Goal: Information Seeking & Learning: Check status

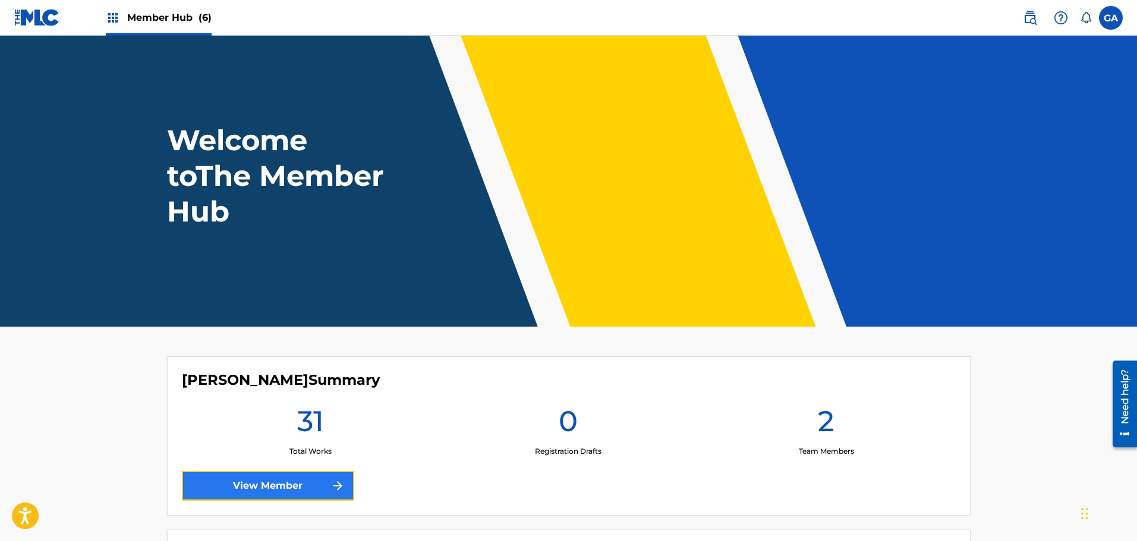
click at [308, 485] on link "View Member" at bounding box center [268, 486] width 172 height 30
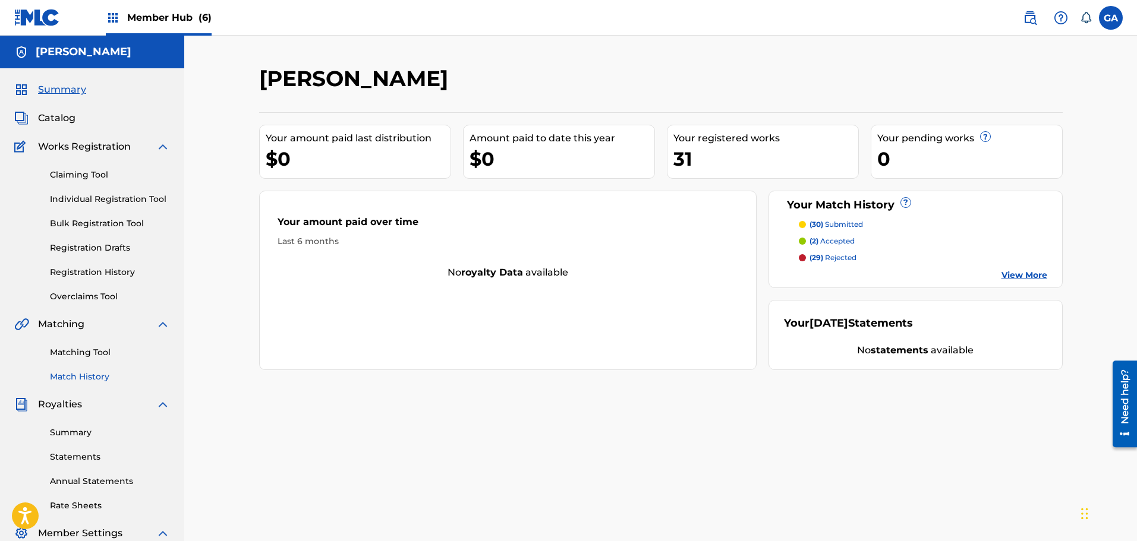
click at [72, 371] on link "Match History" at bounding box center [110, 377] width 120 height 12
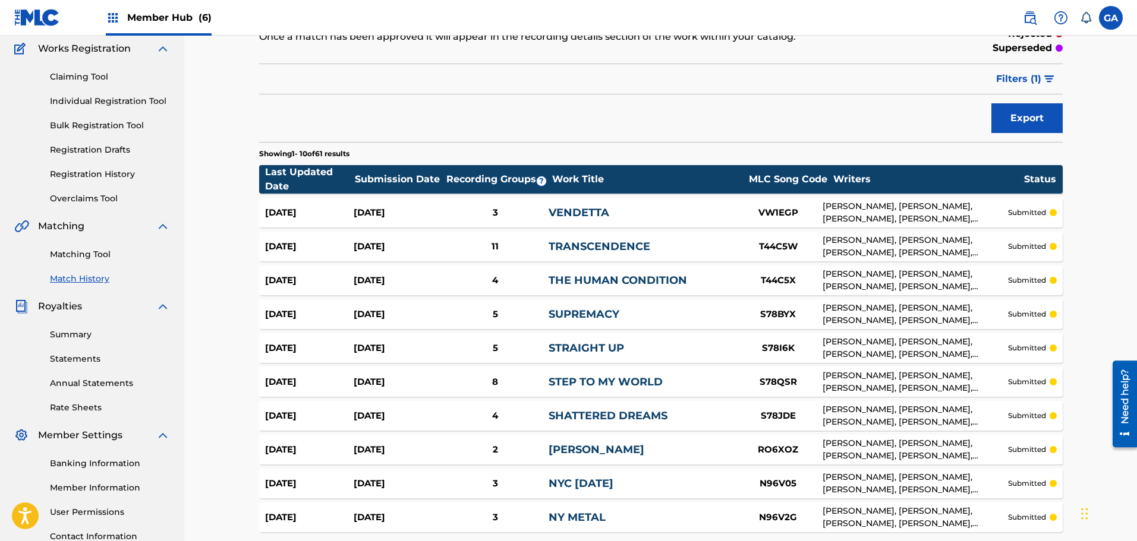
scroll to position [207, 0]
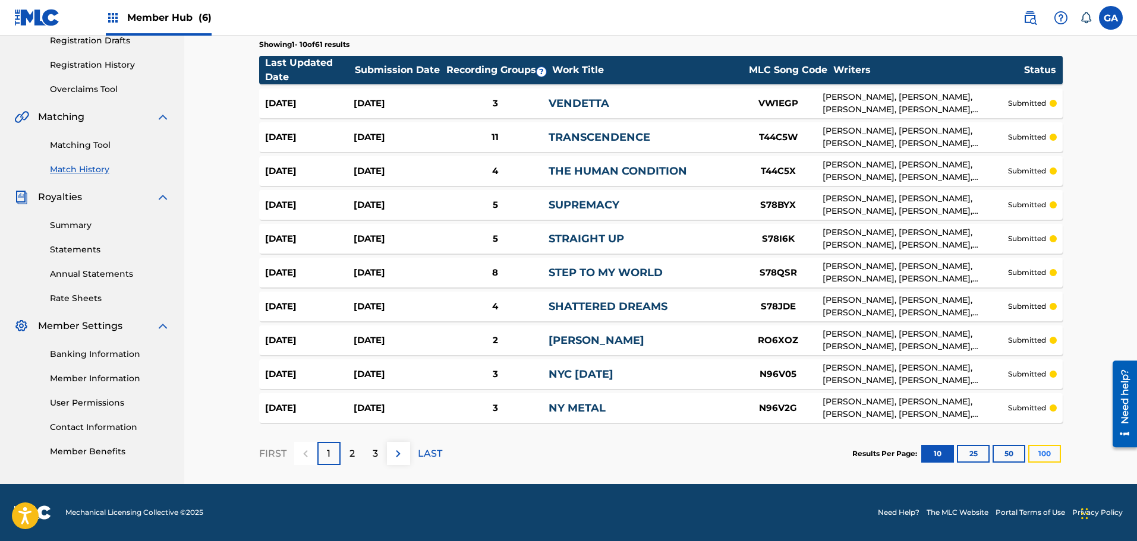
click at [1059, 450] on button "100" at bounding box center [1044, 454] width 33 height 18
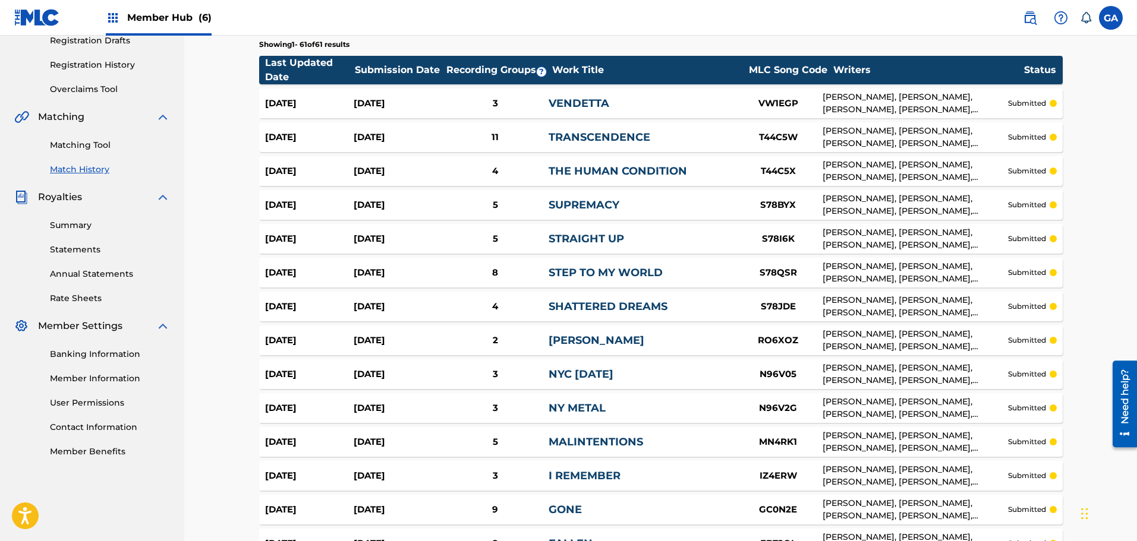
scroll to position [0, 0]
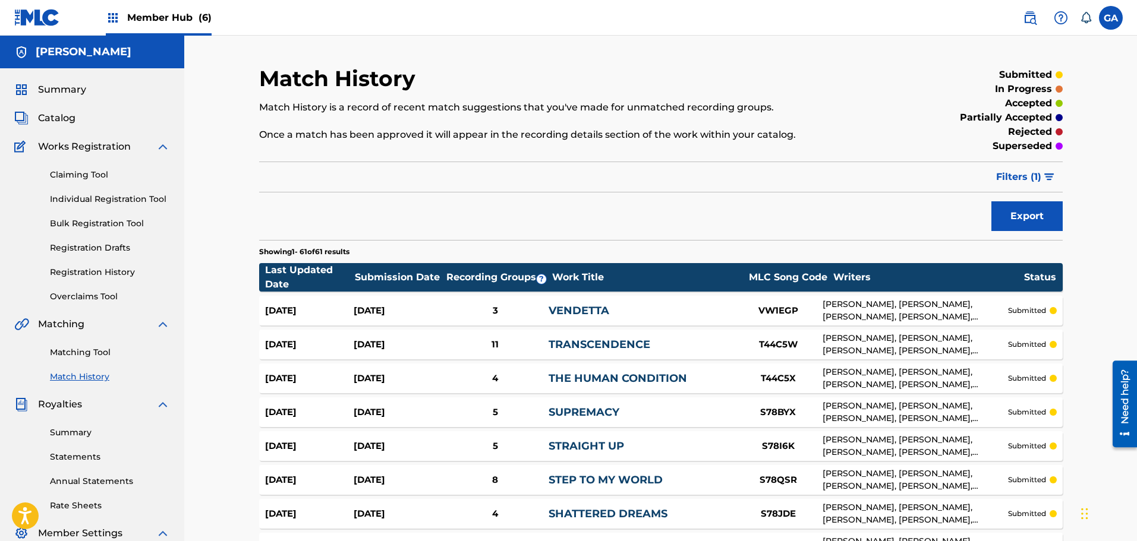
click at [166, 18] on span "Member Hub (6)" at bounding box center [169, 18] width 84 height 14
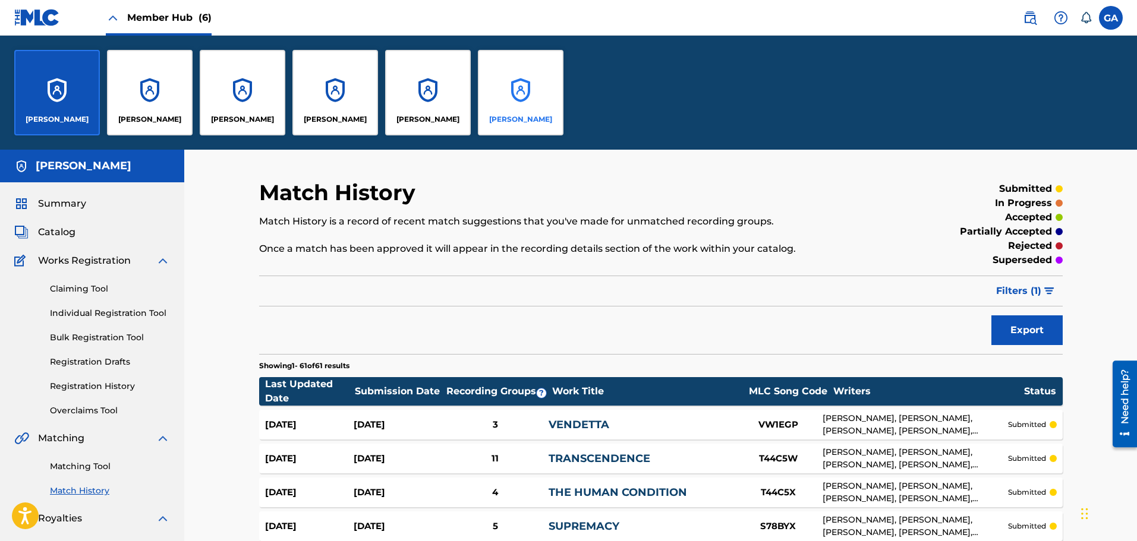
click at [514, 112] on div "[PERSON_NAME]" at bounding box center [521, 93] width 86 height 86
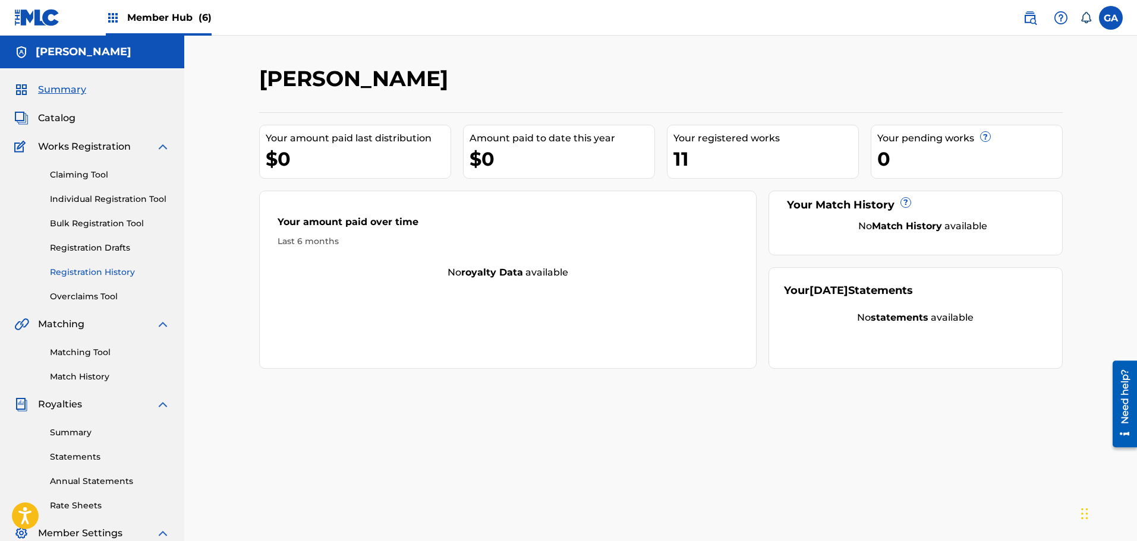
click at [105, 275] on link "Registration History" at bounding box center [110, 272] width 120 height 12
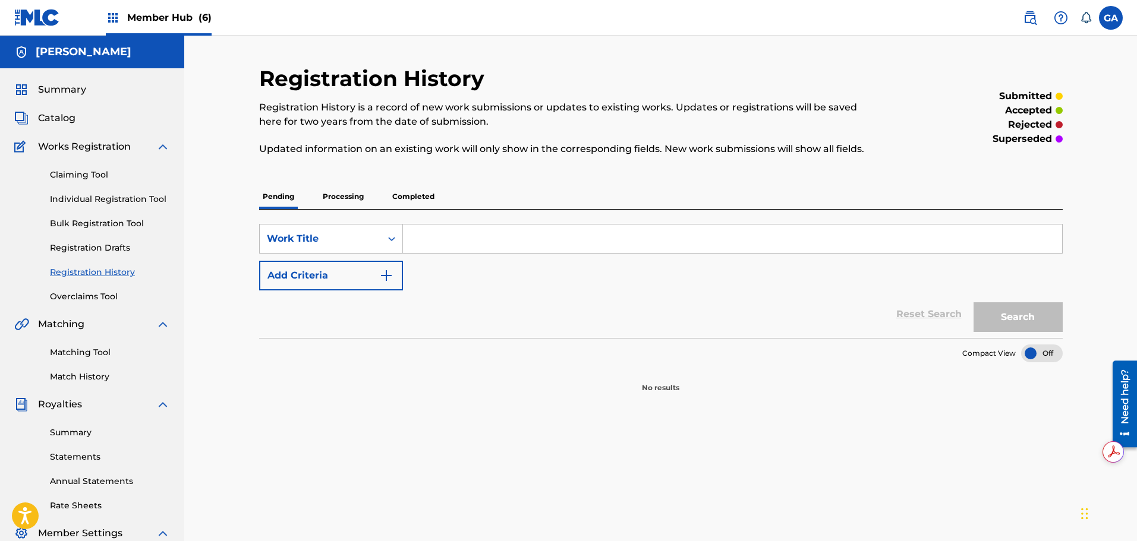
click at [347, 201] on p "Processing" at bounding box center [343, 196] width 48 height 25
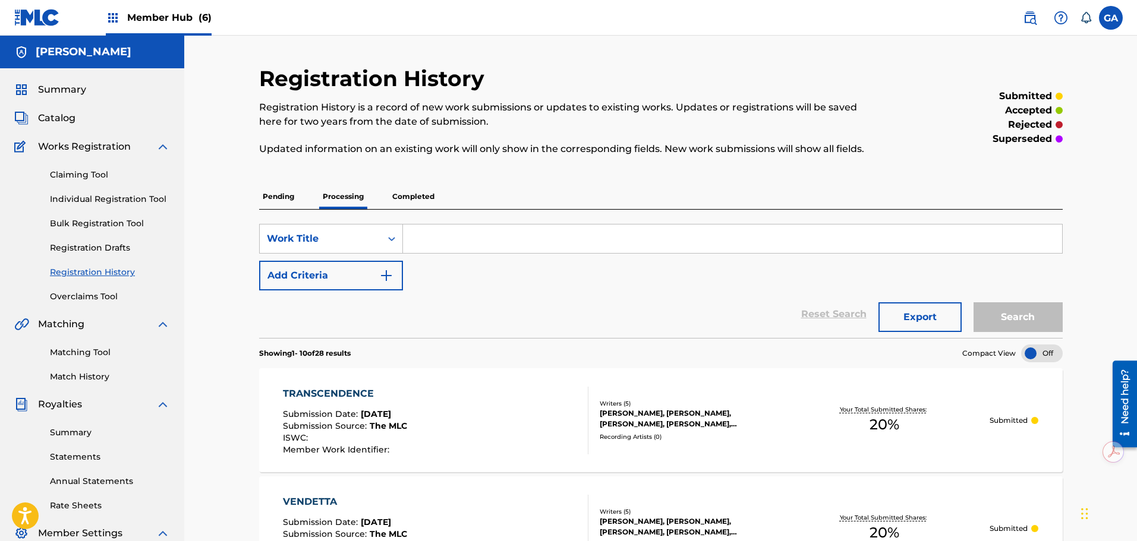
click at [469, 425] on div "TRANSCENDENCE Submission Date : [DATE] Submission Source : The MLC ISWC : Membe…" at bounding box center [435, 421] width 305 height 68
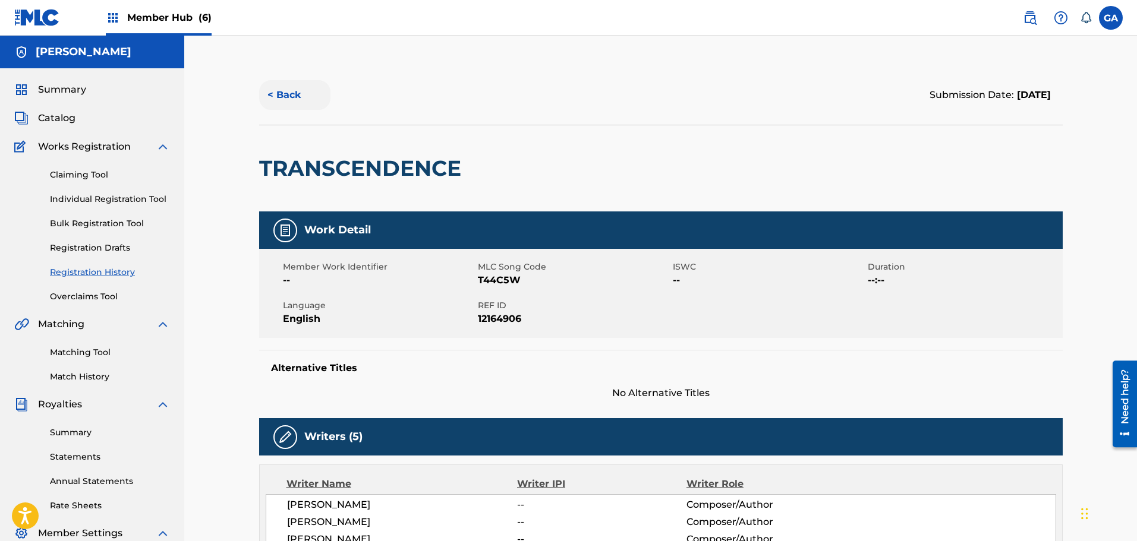
click at [293, 97] on button "< Back" at bounding box center [294, 95] width 71 height 30
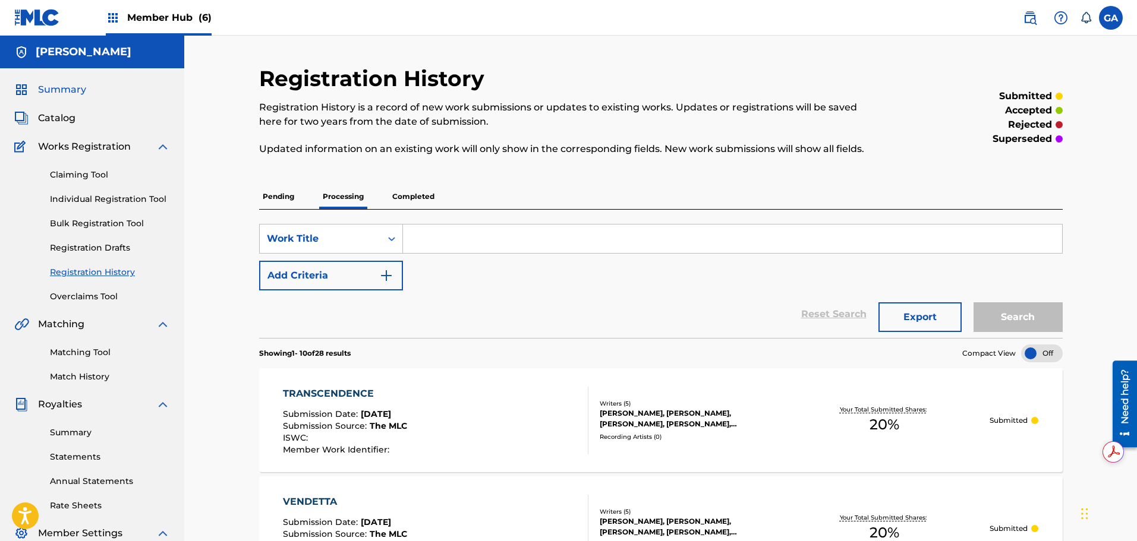
click at [49, 86] on span "Summary" at bounding box center [62, 90] width 48 height 14
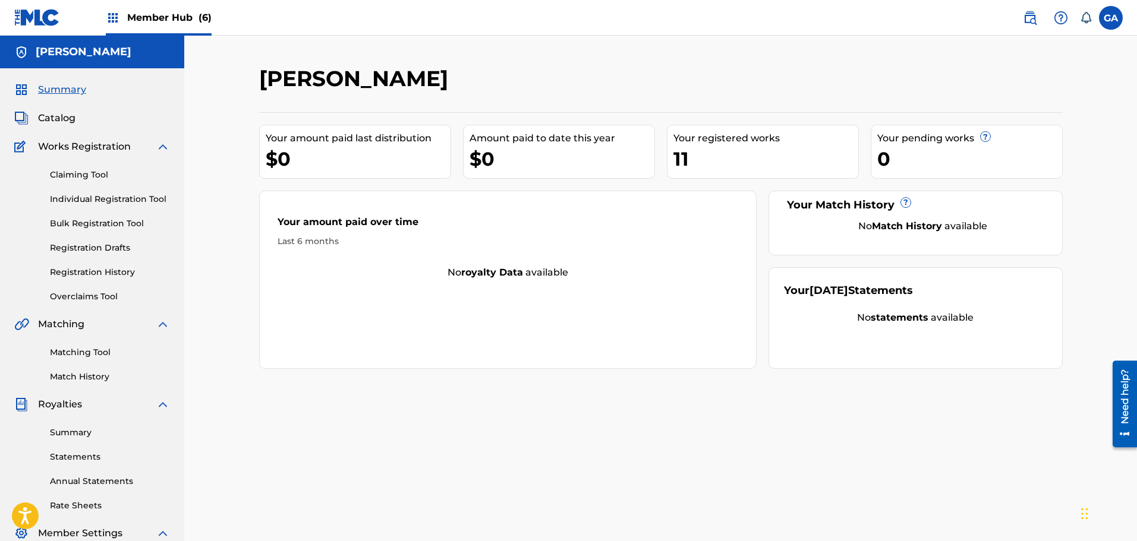
click at [121, 17] on div "Member Hub (6)" at bounding box center [159, 17] width 106 height 35
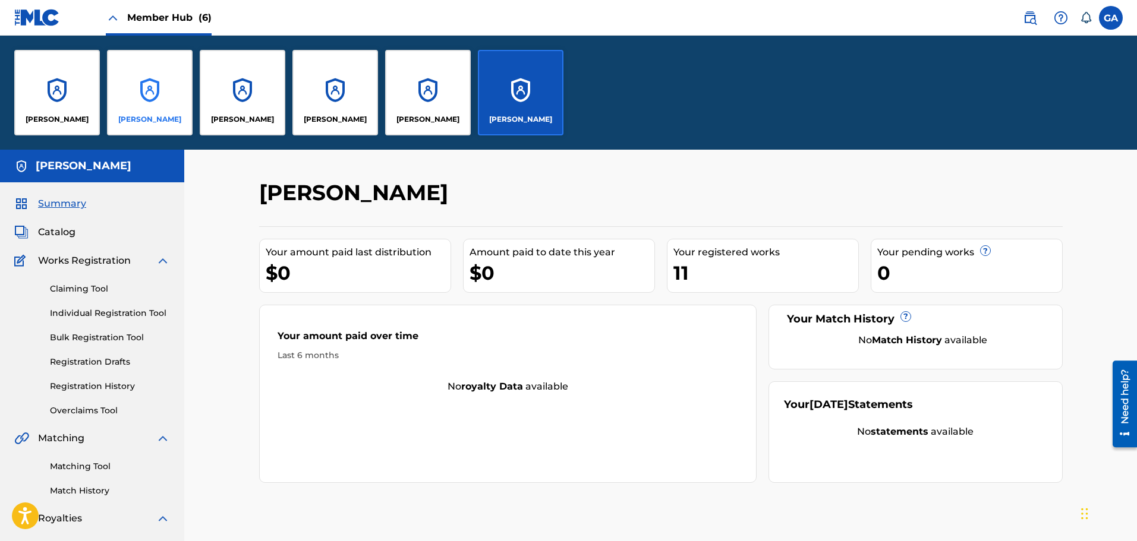
click at [141, 108] on div "[PERSON_NAME]" at bounding box center [150, 93] width 86 height 86
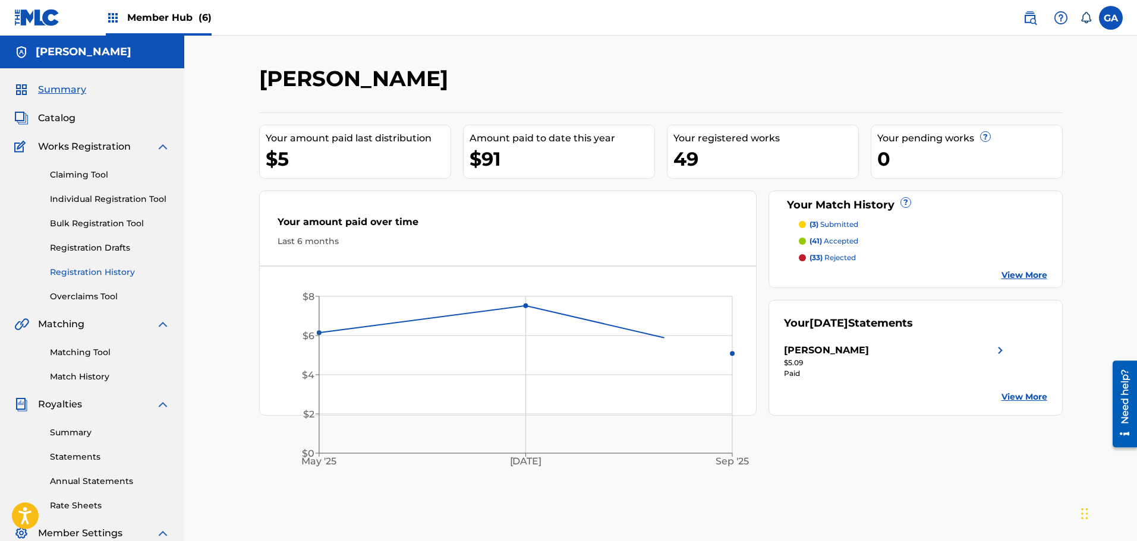
click at [93, 274] on link "Registration History" at bounding box center [110, 272] width 120 height 12
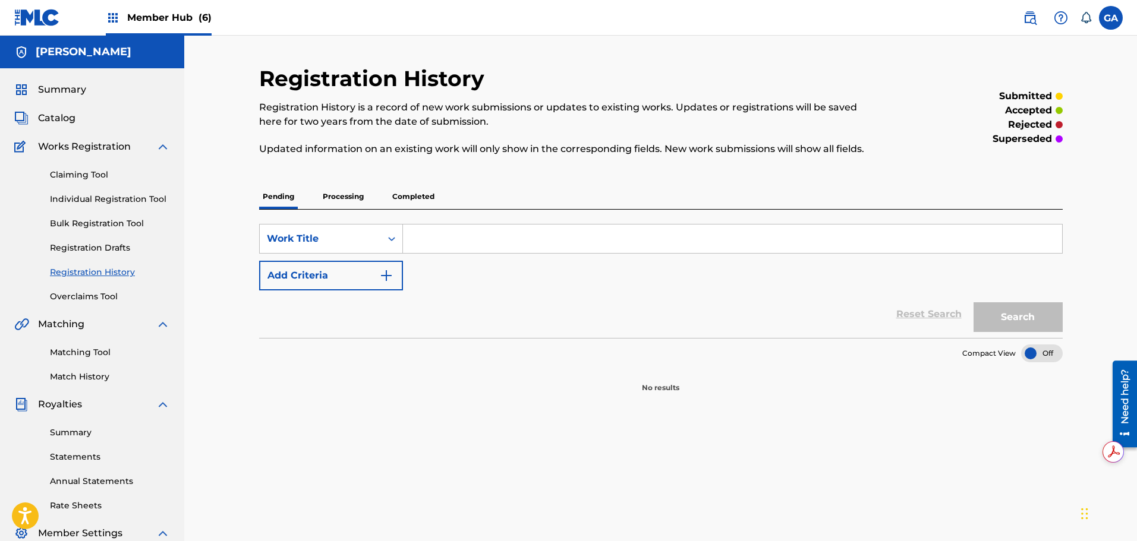
click at [336, 197] on p "Processing" at bounding box center [343, 196] width 48 height 25
click at [427, 191] on p "Completed" at bounding box center [413, 196] width 49 height 25
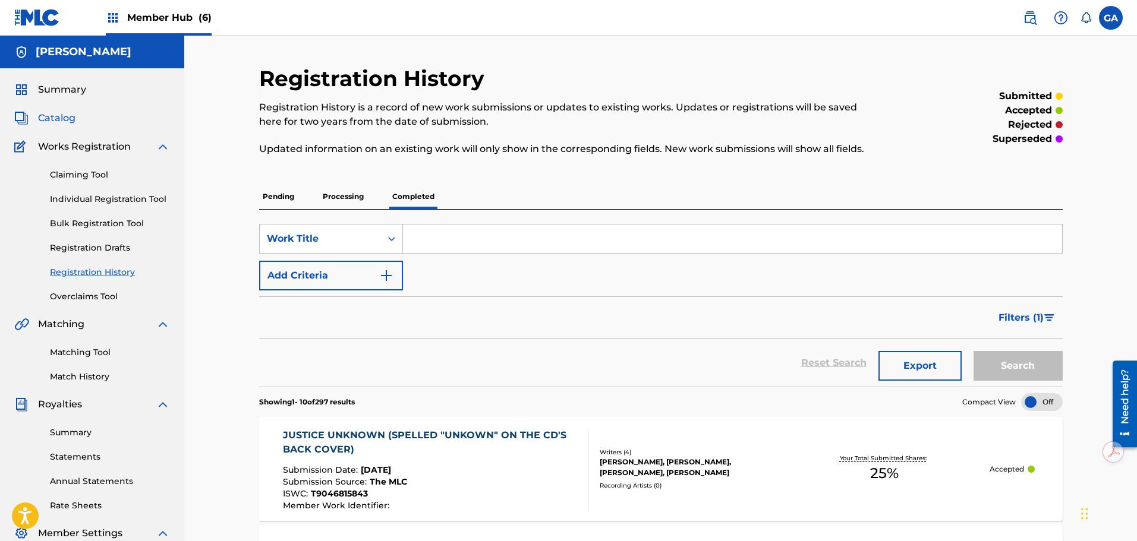
click at [55, 116] on span "Catalog" at bounding box center [56, 118] width 37 height 14
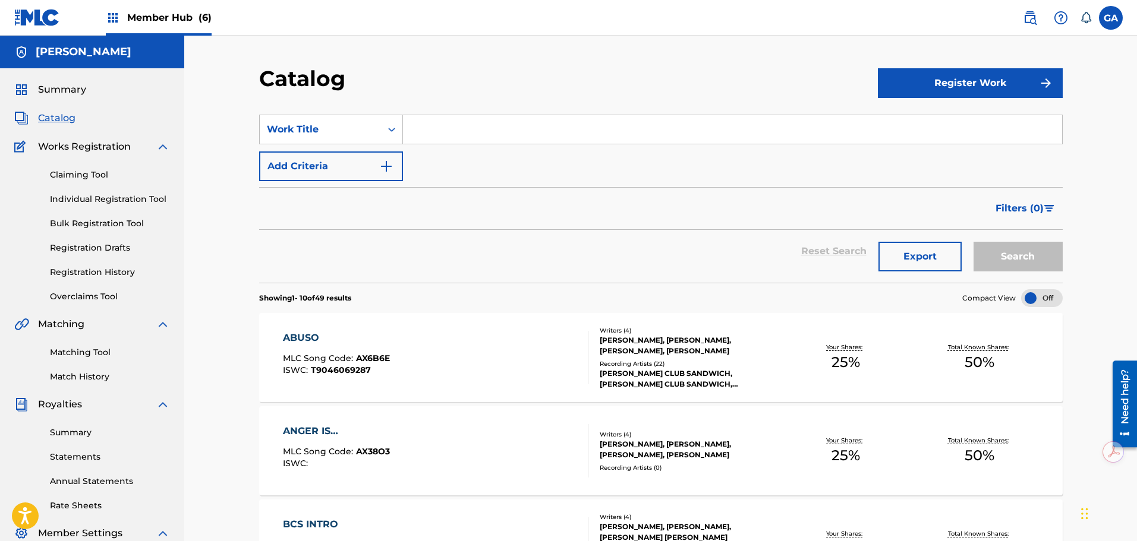
click at [478, 127] on input "Search Form" at bounding box center [732, 129] width 659 height 29
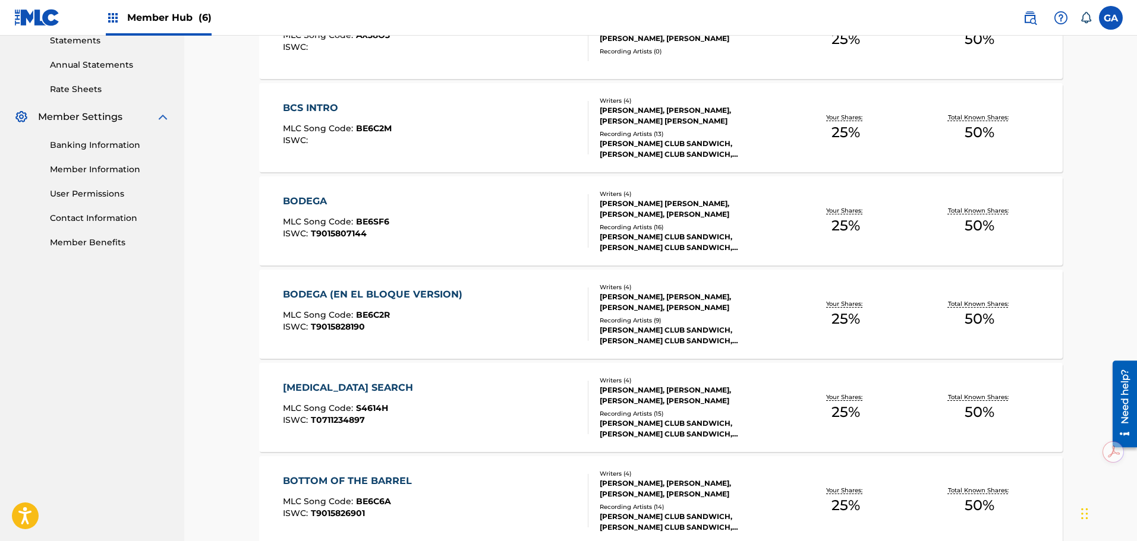
scroll to position [772, 0]
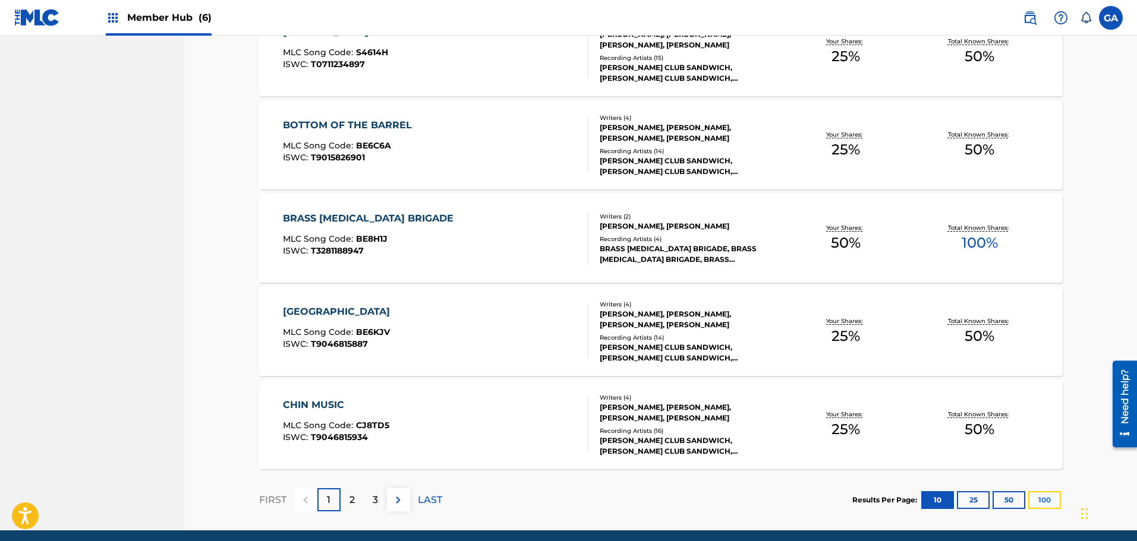
click at [1046, 499] on button "100" at bounding box center [1044, 500] width 33 height 18
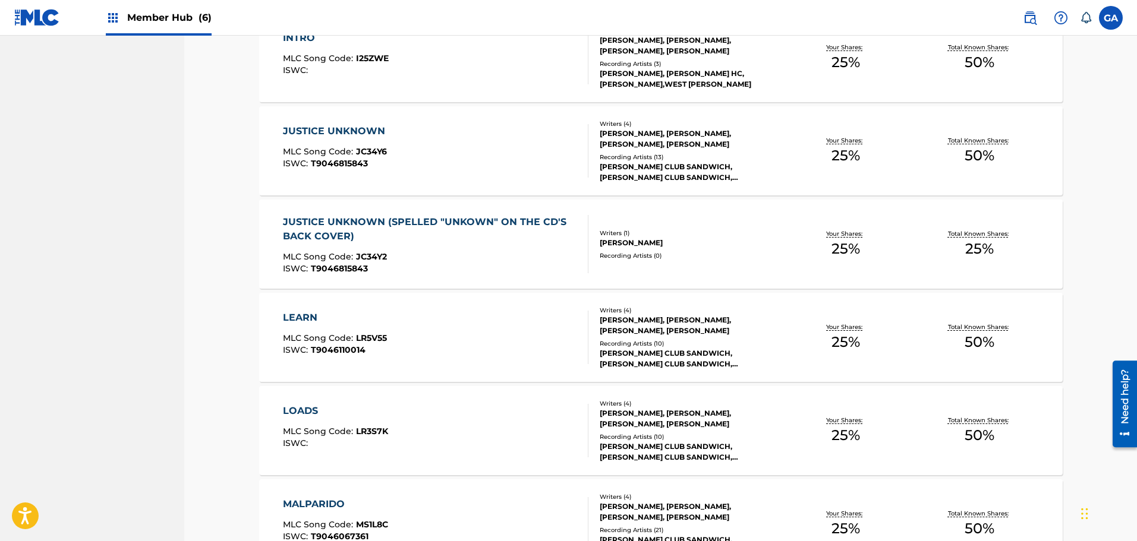
scroll to position [1961, 0]
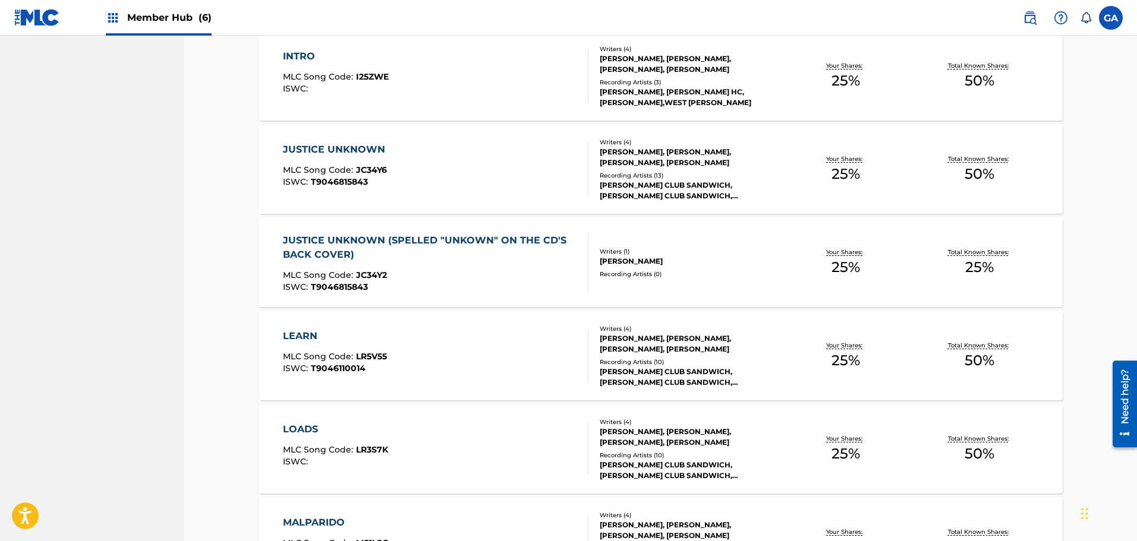
click at [446, 268] on div "JUSTICE UNKNOWN (SPELLED "UNKOWN" ON THE CD'S BACK COVER) MLC Song Code : JC34Y…" at bounding box center [430, 263] width 295 height 58
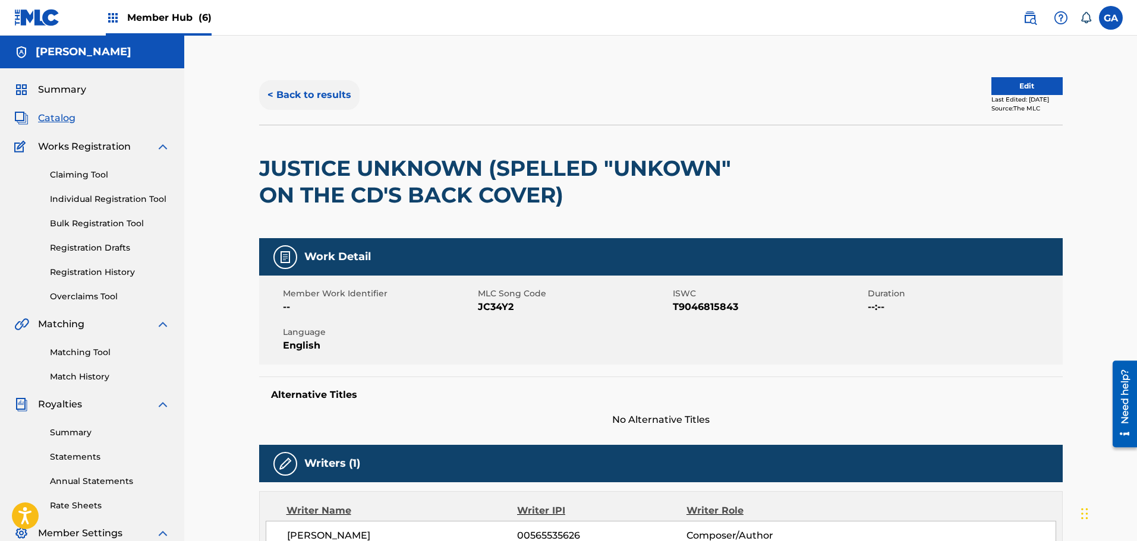
click at [325, 92] on button "< Back to results" at bounding box center [309, 95] width 100 height 30
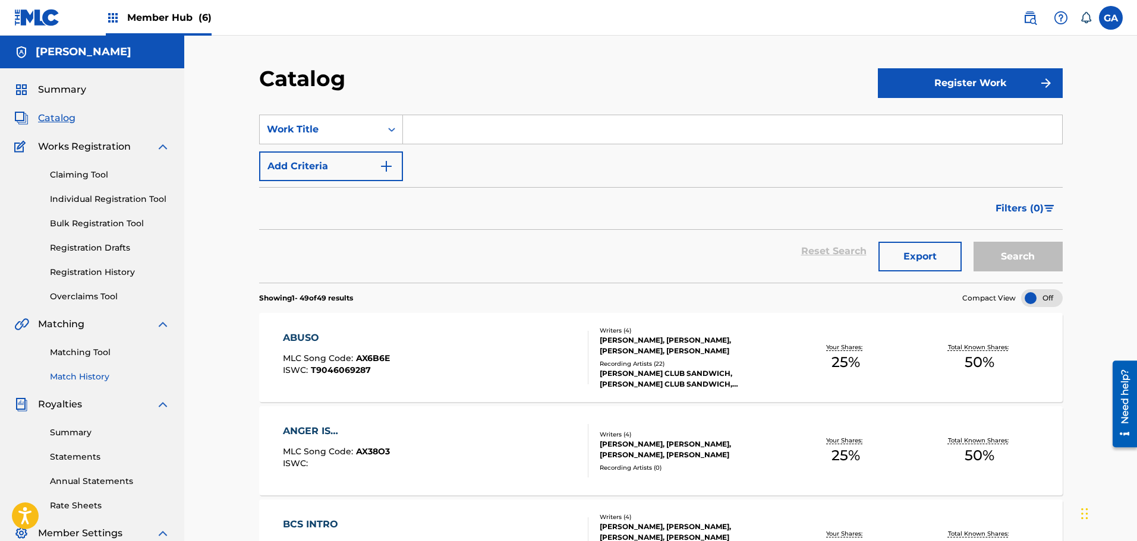
click at [78, 379] on link "Match History" at bounding box center [110, 377] width 120 height 12
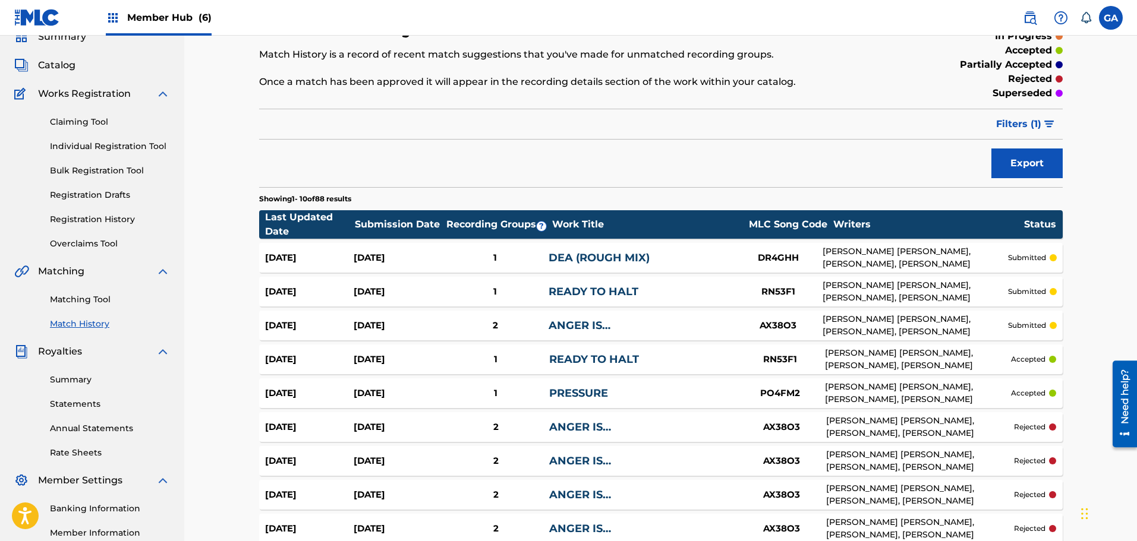
scroll to position [207, 0]
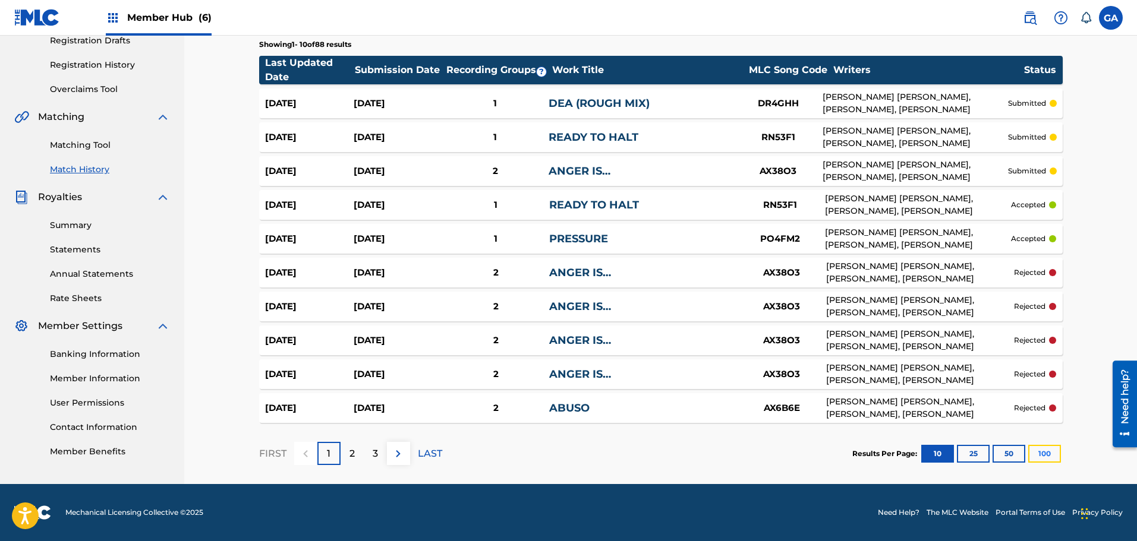
click at [1052, 450] on button "100" at bounding box center [1044, 454] width 33 height 18
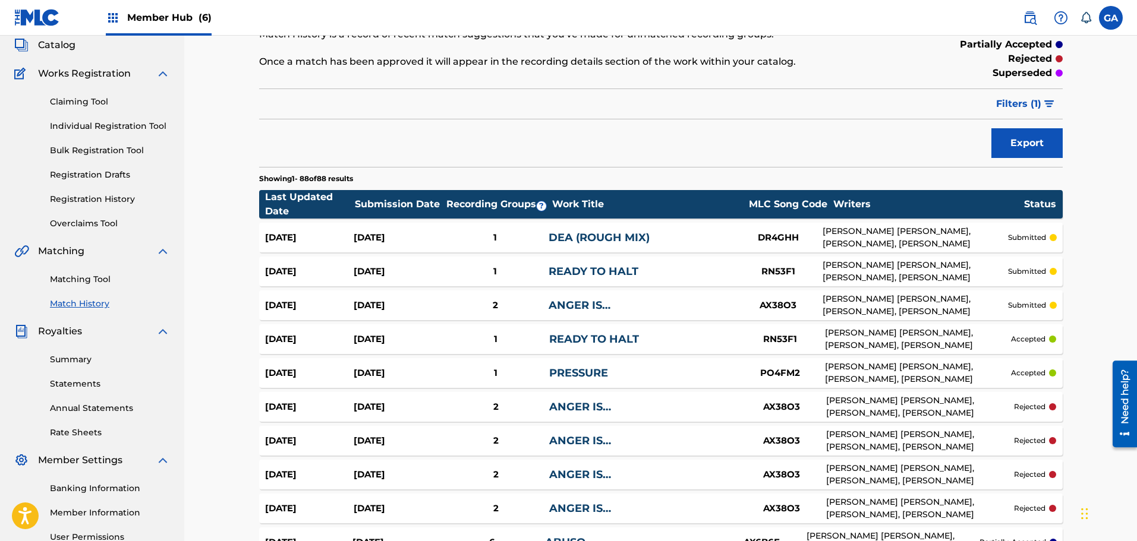
scroll to position [178, 0]
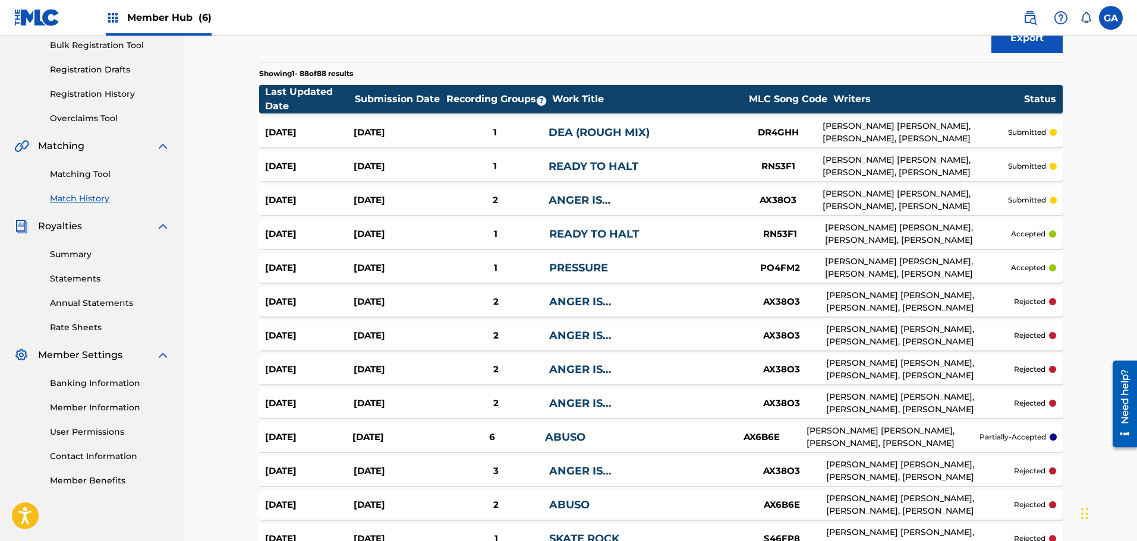
click at [593, 437] on div "ABUSO" at bounding box center [631, 438] width 172 height 16
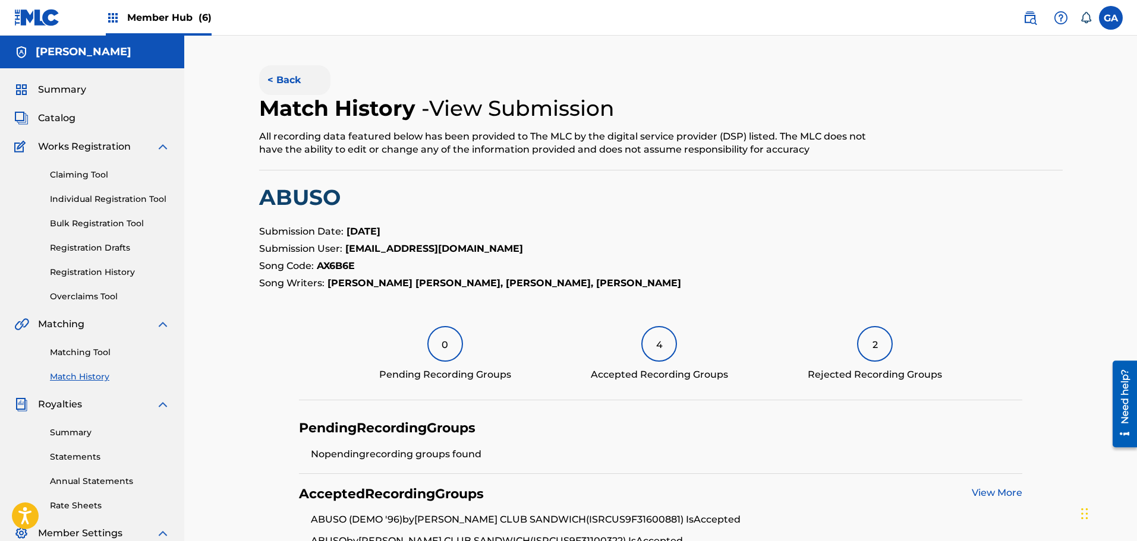
click at [277, 70] on button "< Back" at bounding box center [294, 80] width 71 height 30
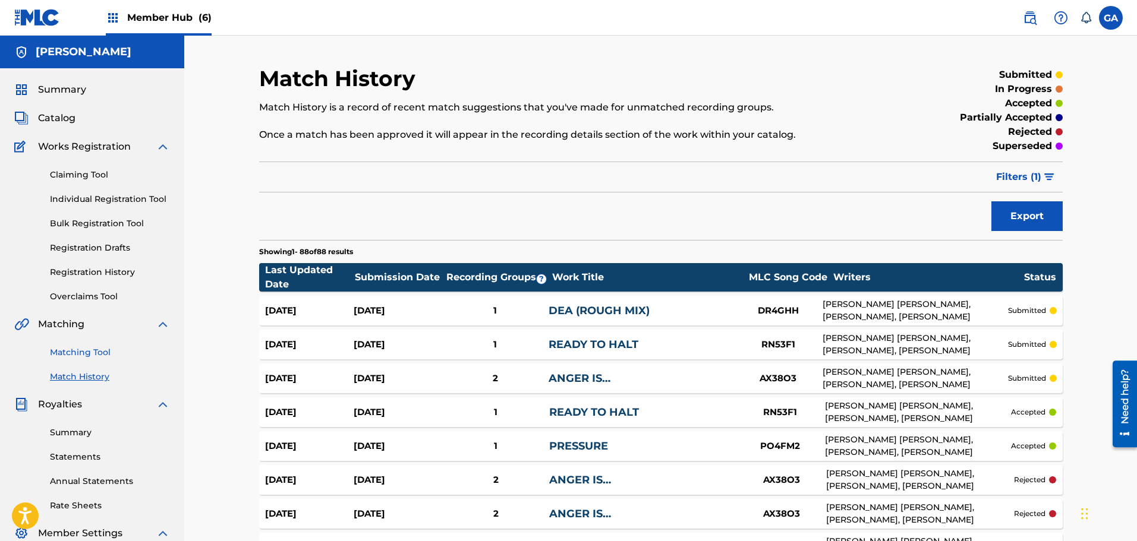
click at [84, 354] on link "Matching Tool" at bounding box center [110, 352] width 120 height 12
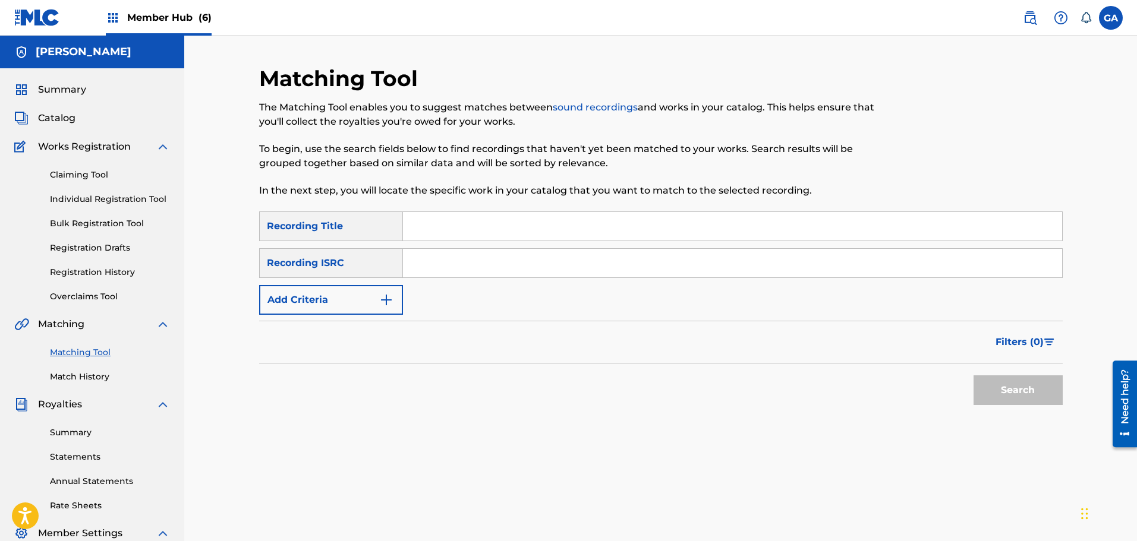
click at [422, 222] on input "Search Form" at bounding box center [732, 226] width 659 height 29
type input "abuso"
click at [1040, 383] on button "Search" at bounding box center [1017, 391] width 89 height 30
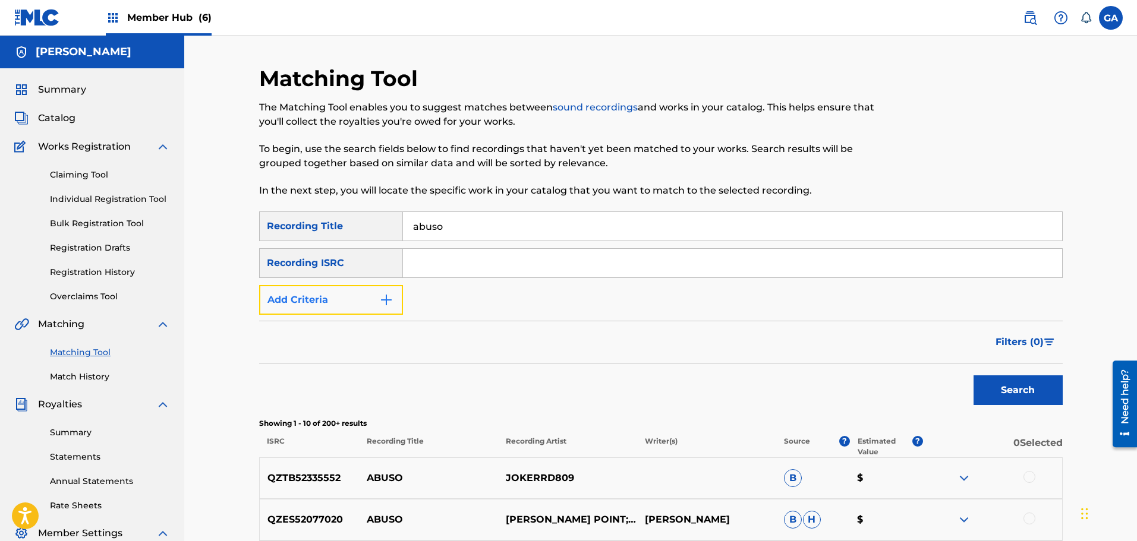
click at [367, 305] on button "Add Criteria" at bounding box center [331, 300] width 144 height 30
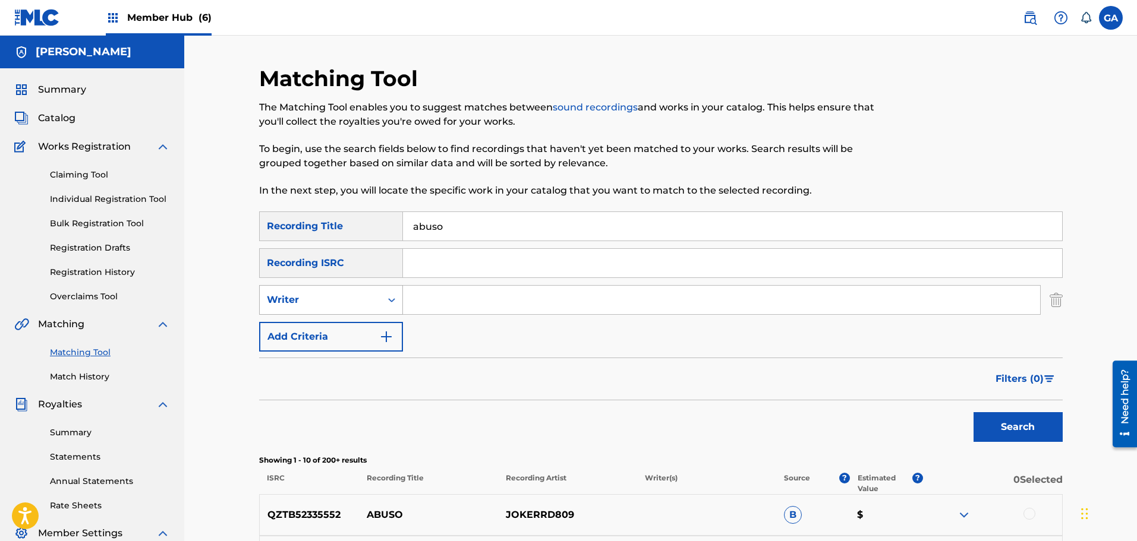
click at [335, 298] on div "Writer" at bounding box center [320, 300] width 107 height 14
click at [311, 333] on div "Recording Artist" at bounding box center [331, 330] width 143 height 30
click at [439, 291] on input "Search Form" at bounding box center [721, 300] width 637 height 29
type input "[PERSON_NAME] club sandwich"
click at [973, 412] on button "Search" at bounding box center [1017, 427] width 89 height 30
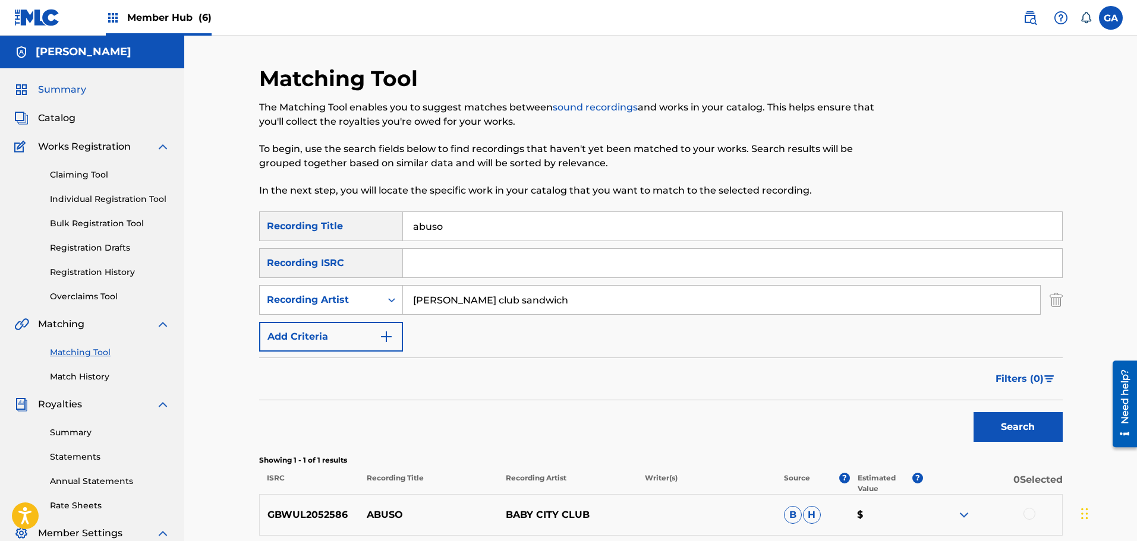
click at [76, 90] on span "Summary" at bounding box center [62, 90] width 48 height 14
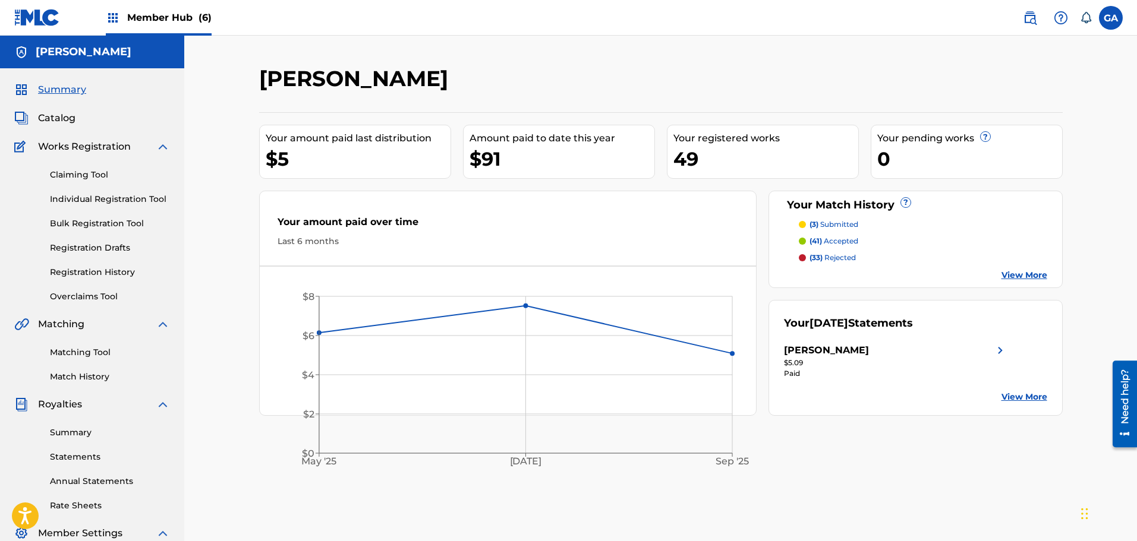
click at [163, 23] on span "Member Hub (6)" at bounding box center [169, 18] width 84 height 14
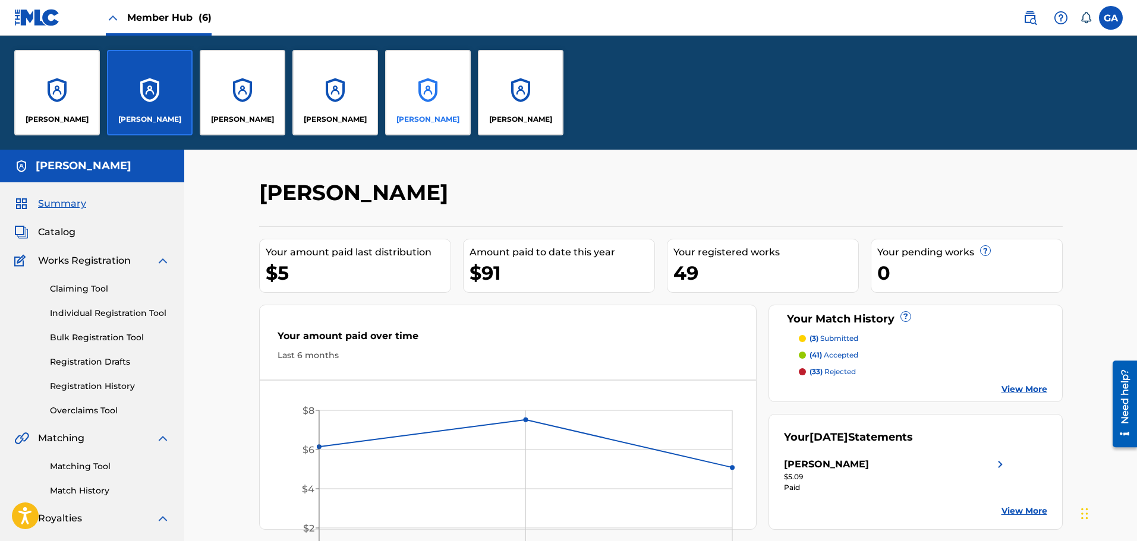
click at [453, 100] on div "[PERSON_NAME]" at bounding box center [428, 93] width 86 height 86
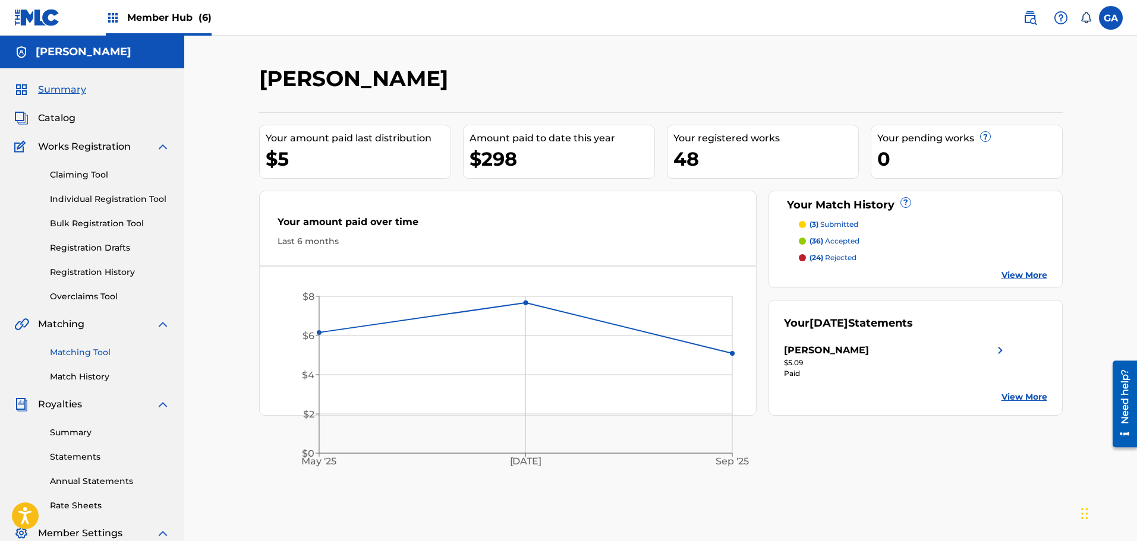
click at [87, 352] on link "Matching Tool" at bounding box center [110, 352] width 120 height 12
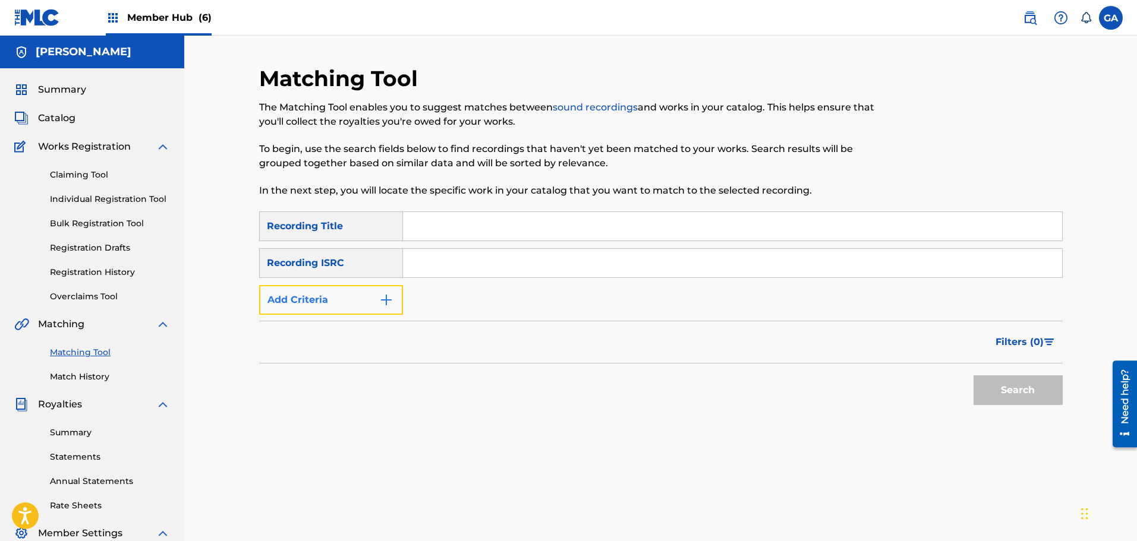
click at [328, 304] on button "Add Criteria" at bounding box center [331, 300] width 144 height 30
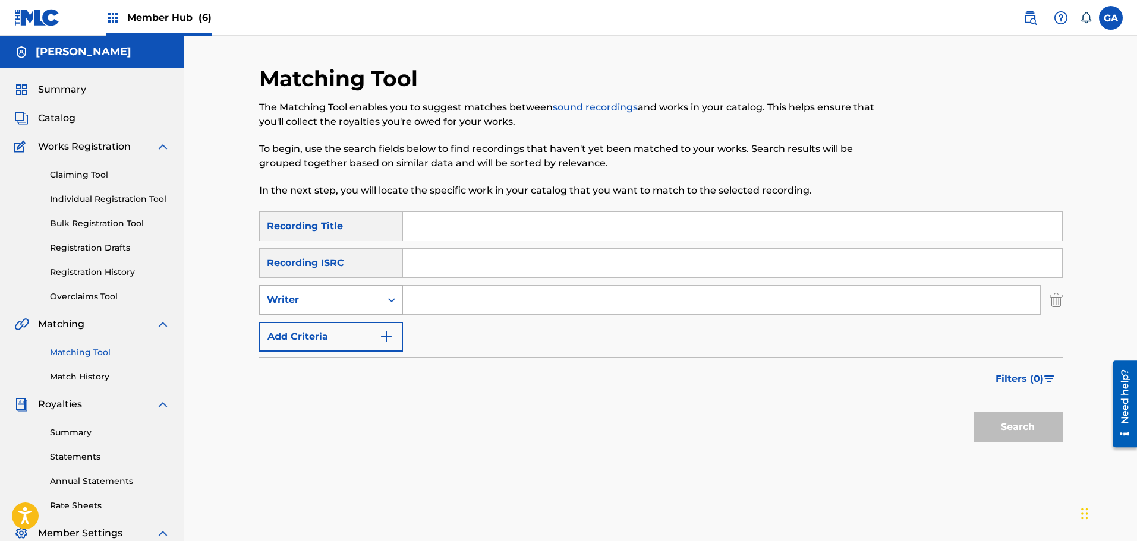
click at [315, 292] on div "Writer" at bounding box center [320, 300] width 121 height 23
click at [315, 335] on div "Recording Artist" at bounding box center [331, 330] width 143 height 30
click at [433, 299] on input "Search Form" at bounding box center [721, 300] width 637 height 29
type input "[PERSON_NAME] club sandwich"
click at [973, 412] on button "Search" at bounding box center [1017, 427] width 89 height 30
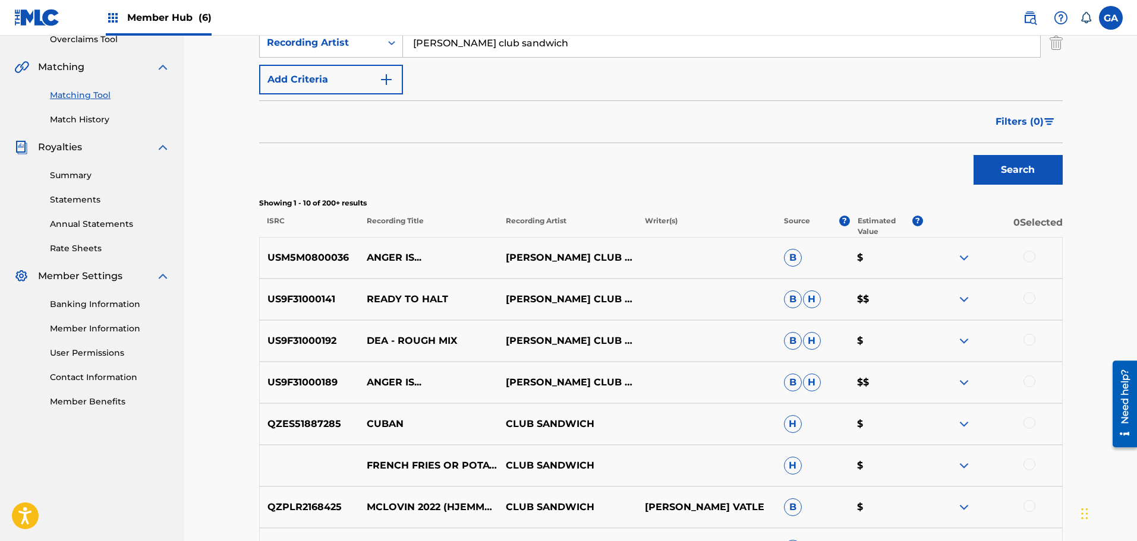
scroll to position [238, 0]
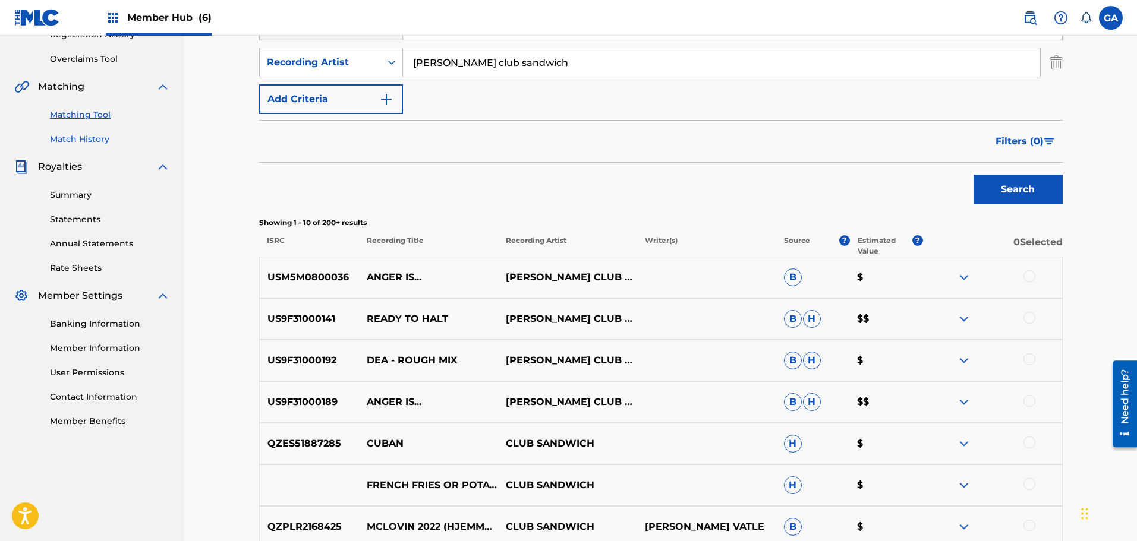
click at [87, 138] on link "Match History" at bounding box center [110, 139] width 120 height 12
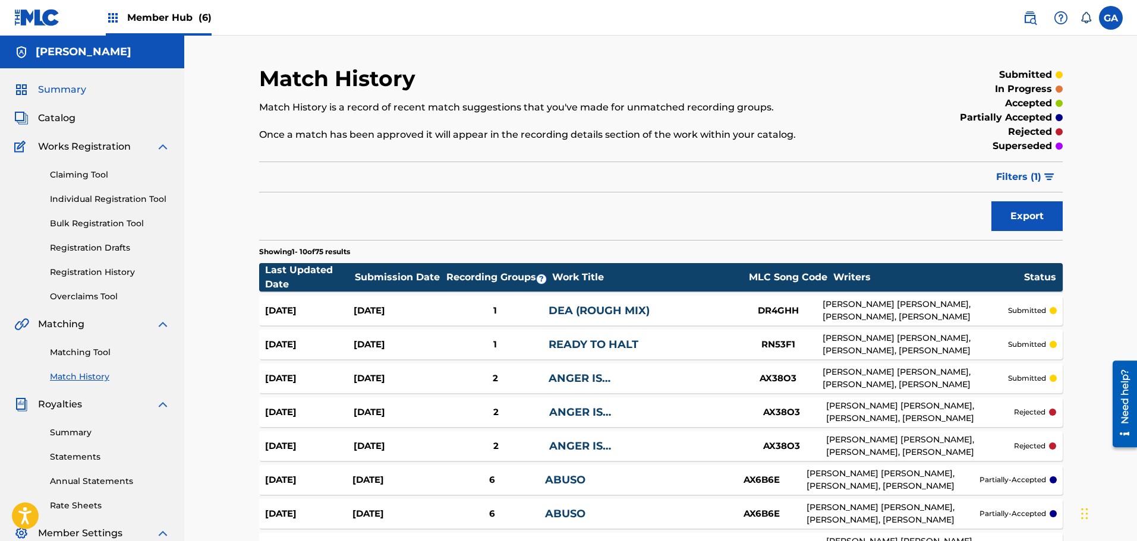
click at [48, 88] on span "Summary" at bounding box center [62, 90] width 48 height 14
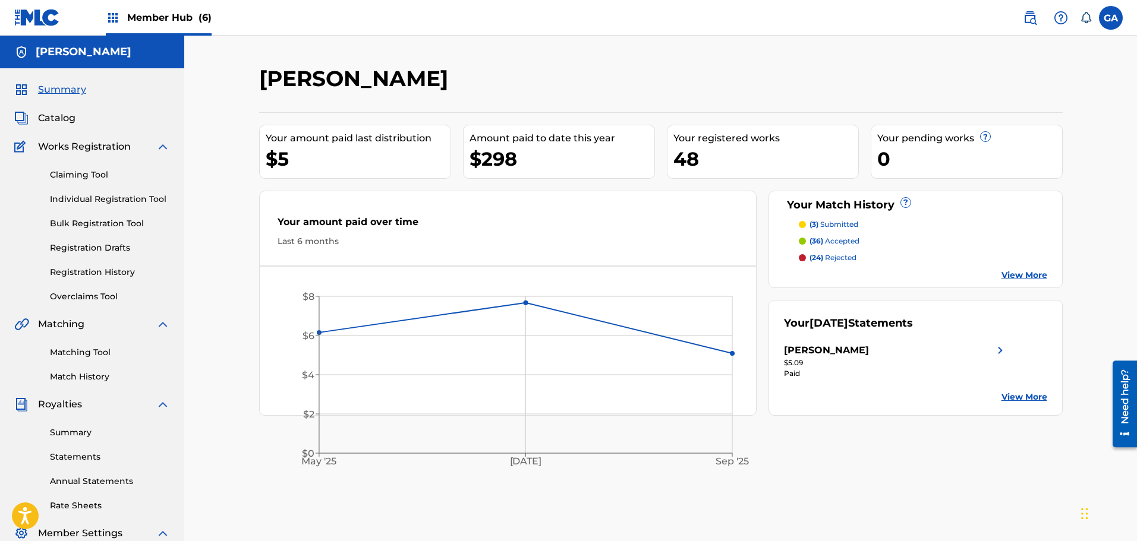
click at [188, 15] on span "Member Hub (6)" at bounding box center [169, 18] width 84 height 14
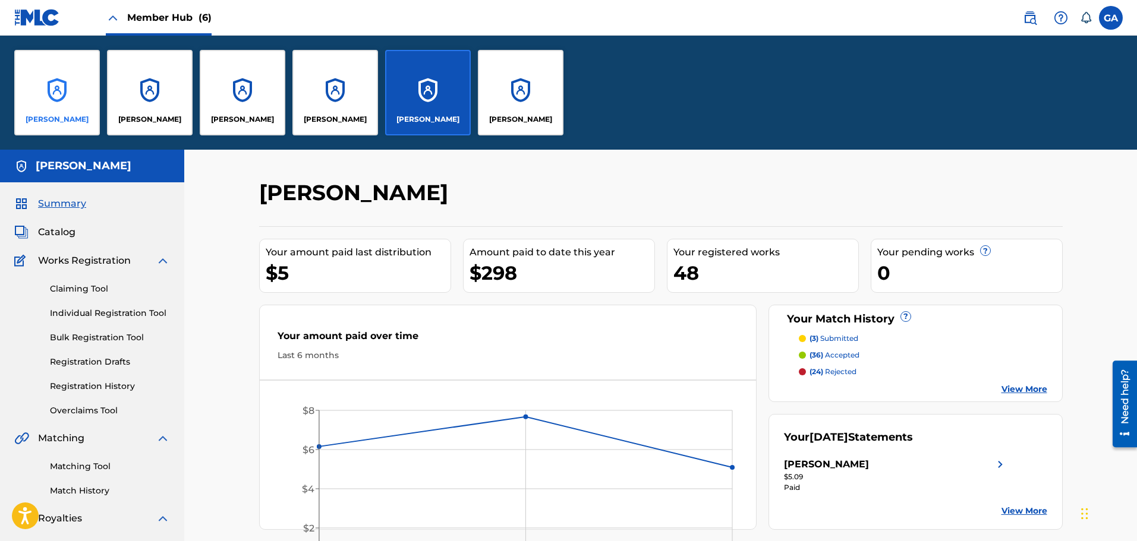
click at [68, 83] on div "[PERSON_NAME]" at bounding box center [57, 93] width 86 height 86
